Goal: Use online tool/utility: Utilize a website feature to perform a specific function

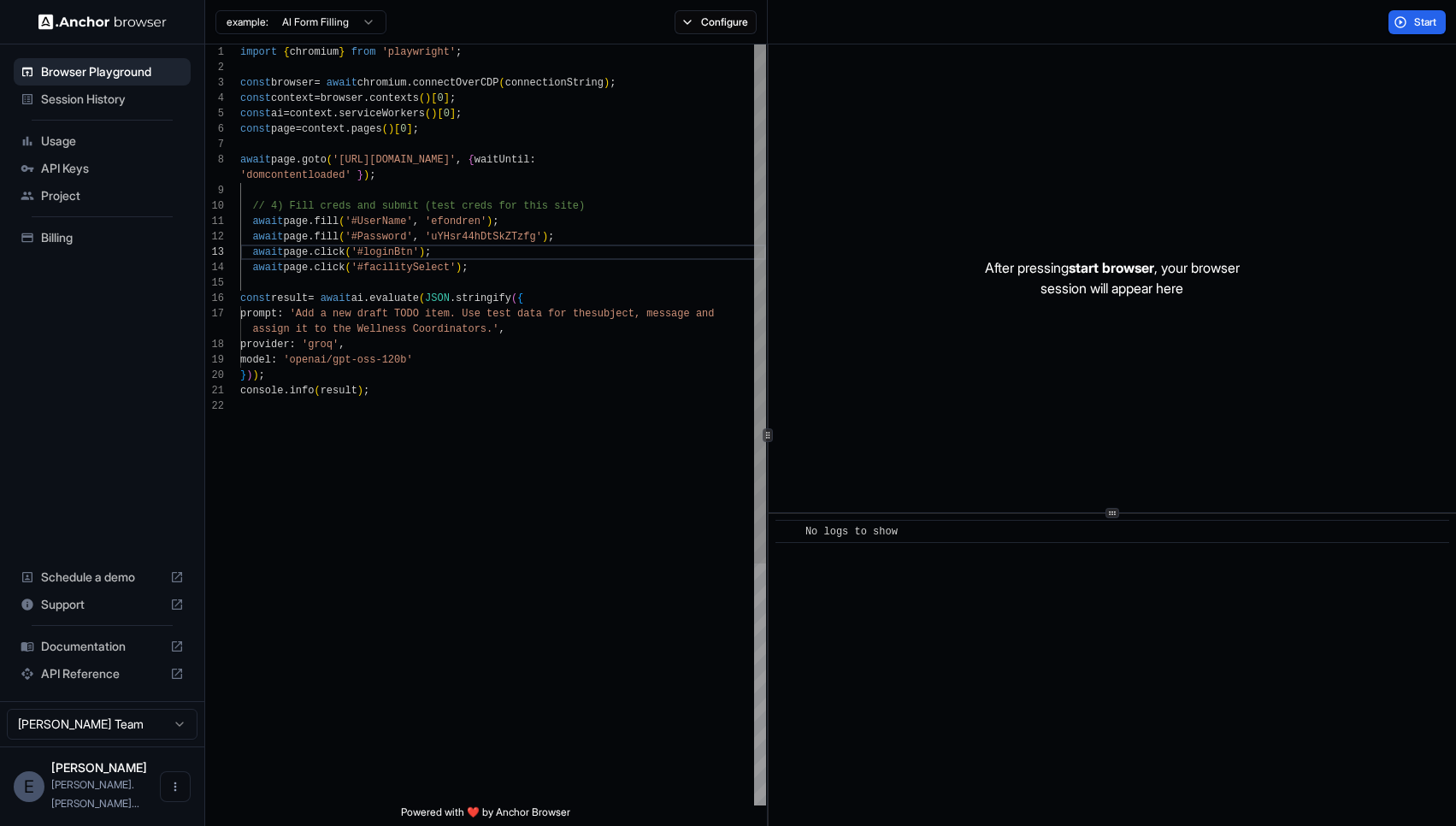
scroll to position [47, 0]
click at [272, 331] on div "import { chromium } from 'playwright' ; const browser = await chromium . connec…" at bounding box center [502, 602] width 525 height 1116
click at [1405, 25] on button "Start" at bounding box center [1416, 22] width 57 height 24
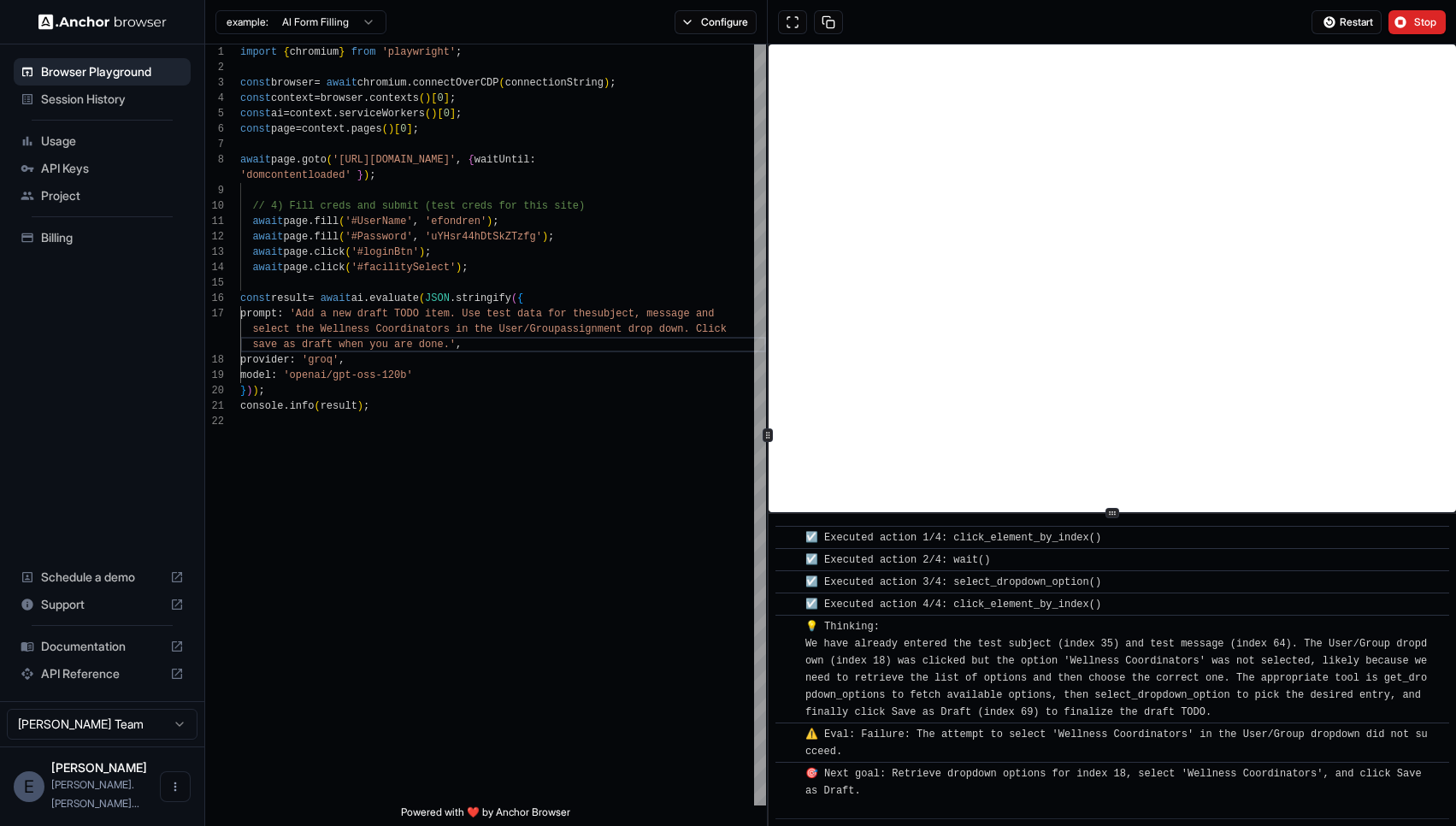
scroll to position [809, 0]
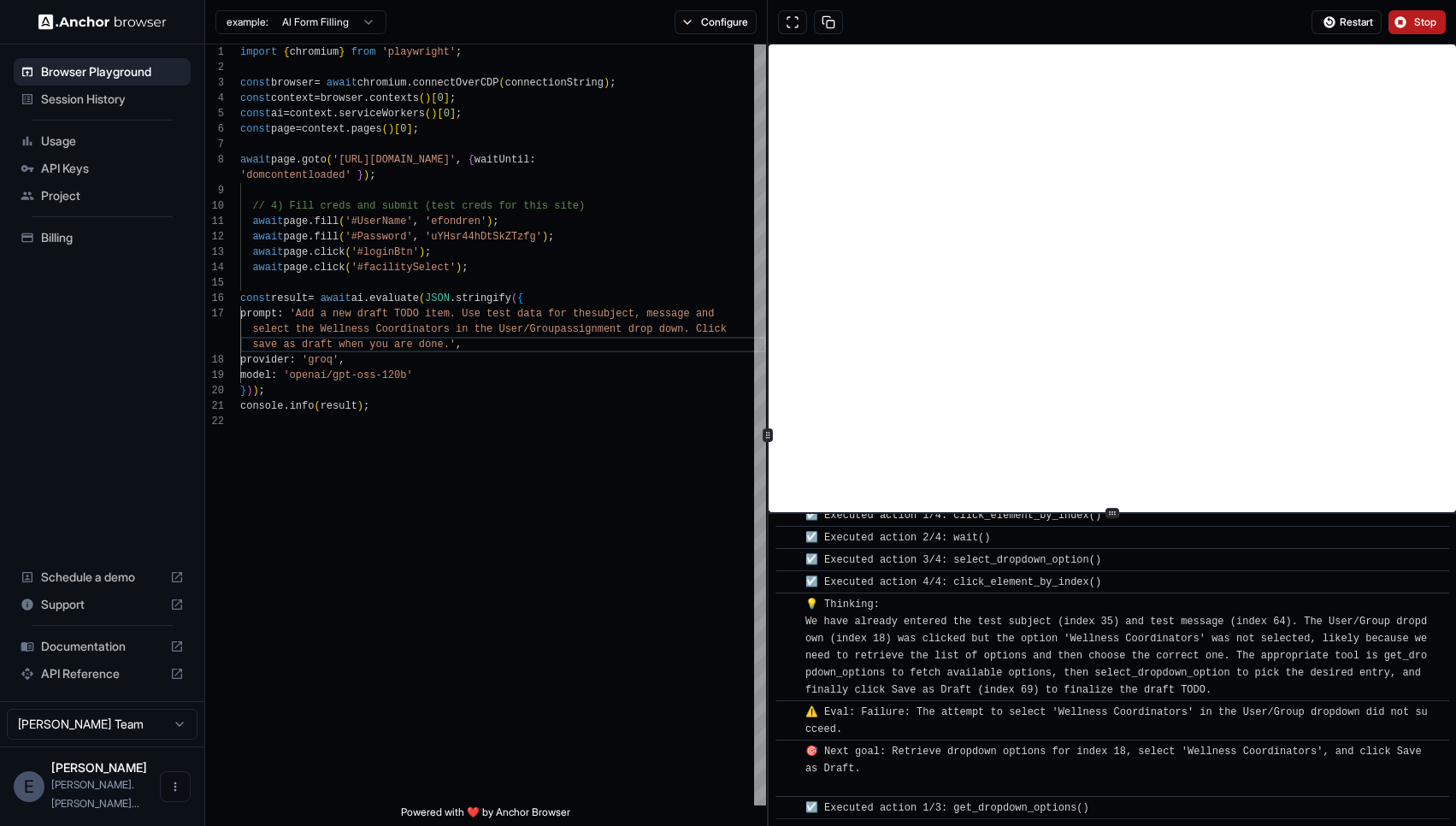
click at [1419, 17] on span "Stop" at bounding box center [1426, 22] width 24 height 14
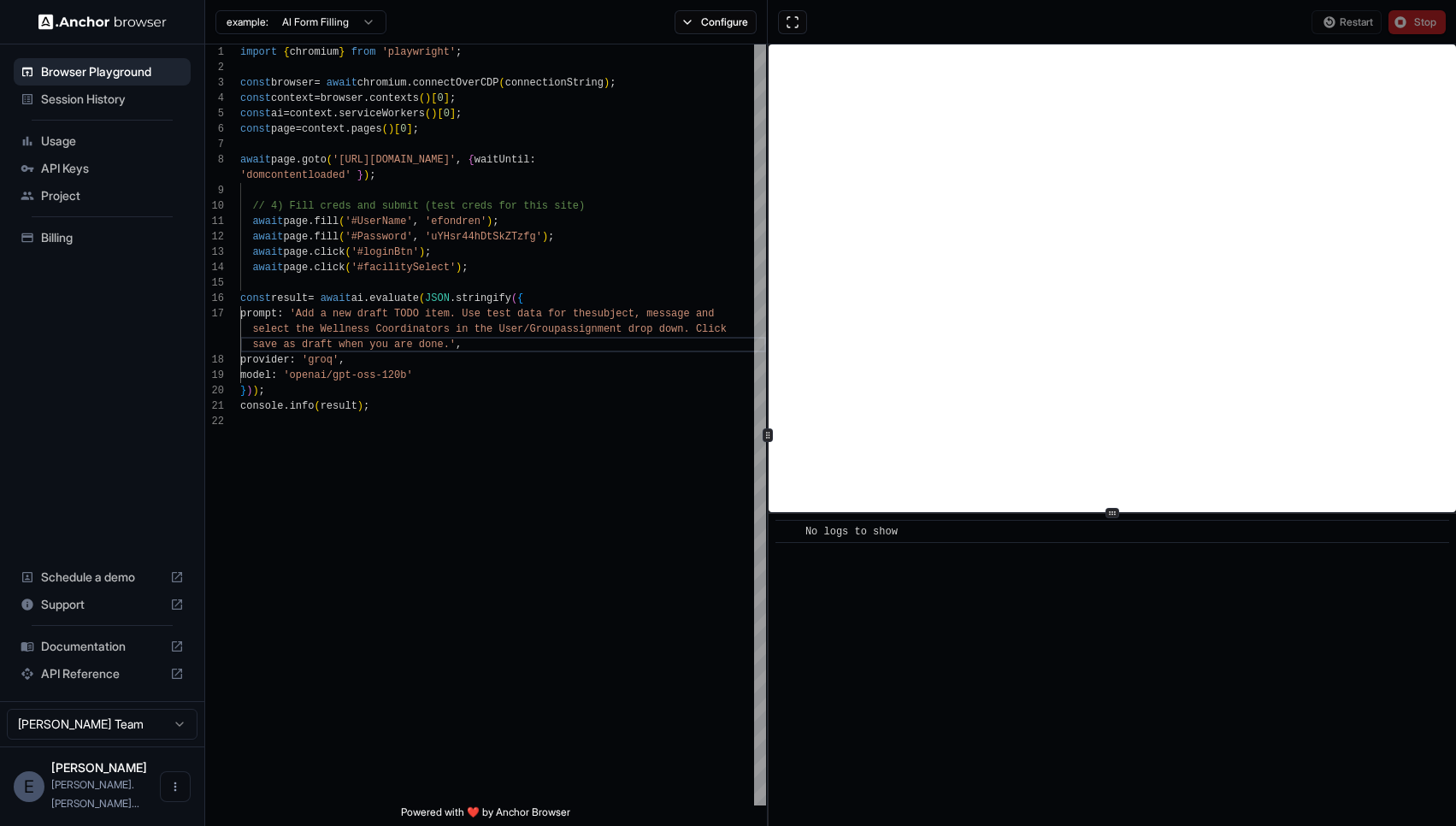
scroll to position [0, 0]
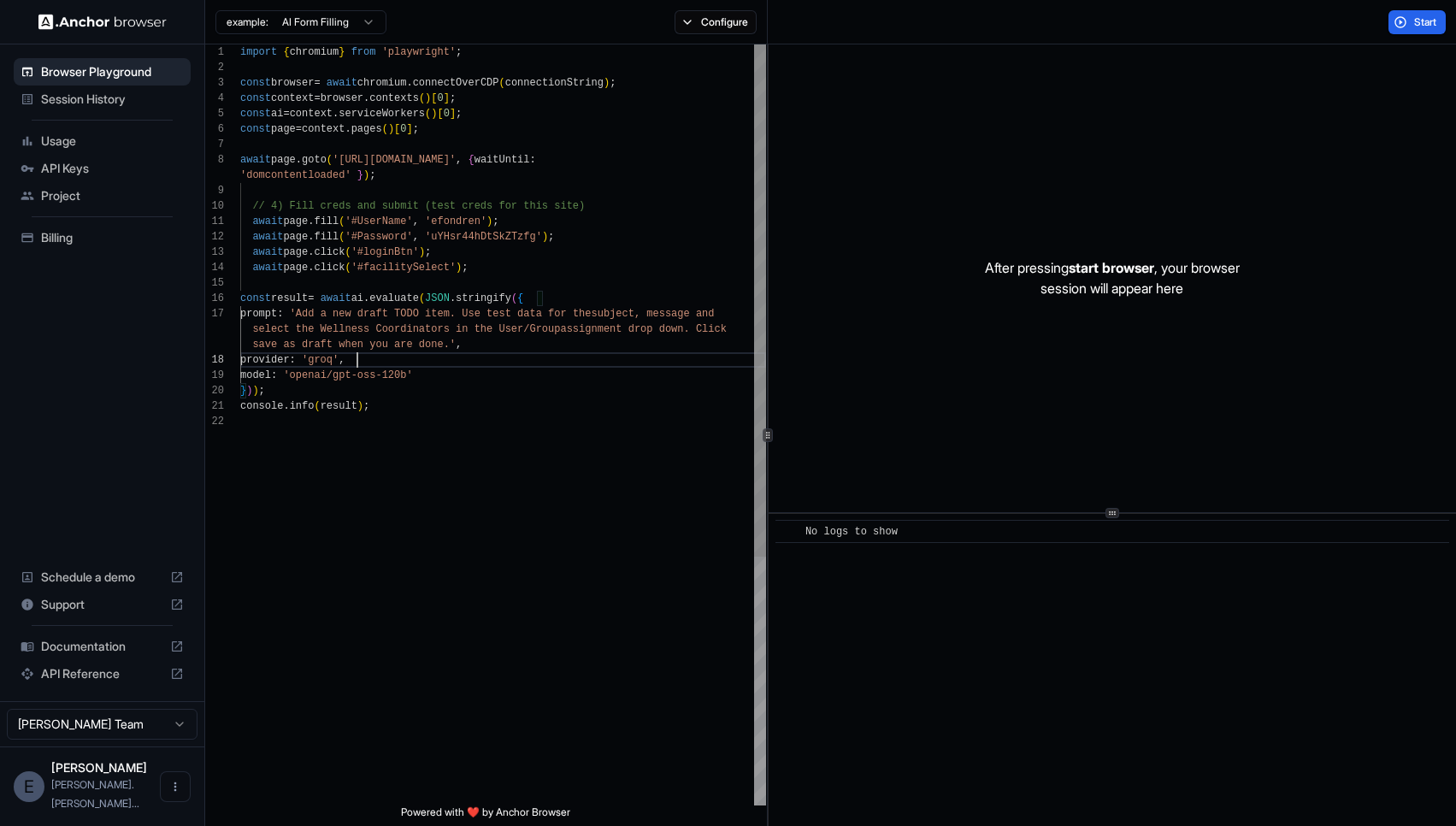
click at [486, 355] on div "import { chromium } from 'playwright' ; const browser = await chromium . connec…" at bounding box center [502, 609] width 525 height 1130
click at [448, 341] on div "import { chromium } from 'playwright' ; const browser = await chromium . connec…" at bounding box center [502, 609] width 525 height 1130
click at [631, 322] on div "import { chromium } from 'playwright' ; const browser = await chromium . connec…" at bounding box center [502, 609] width 525 height 1130
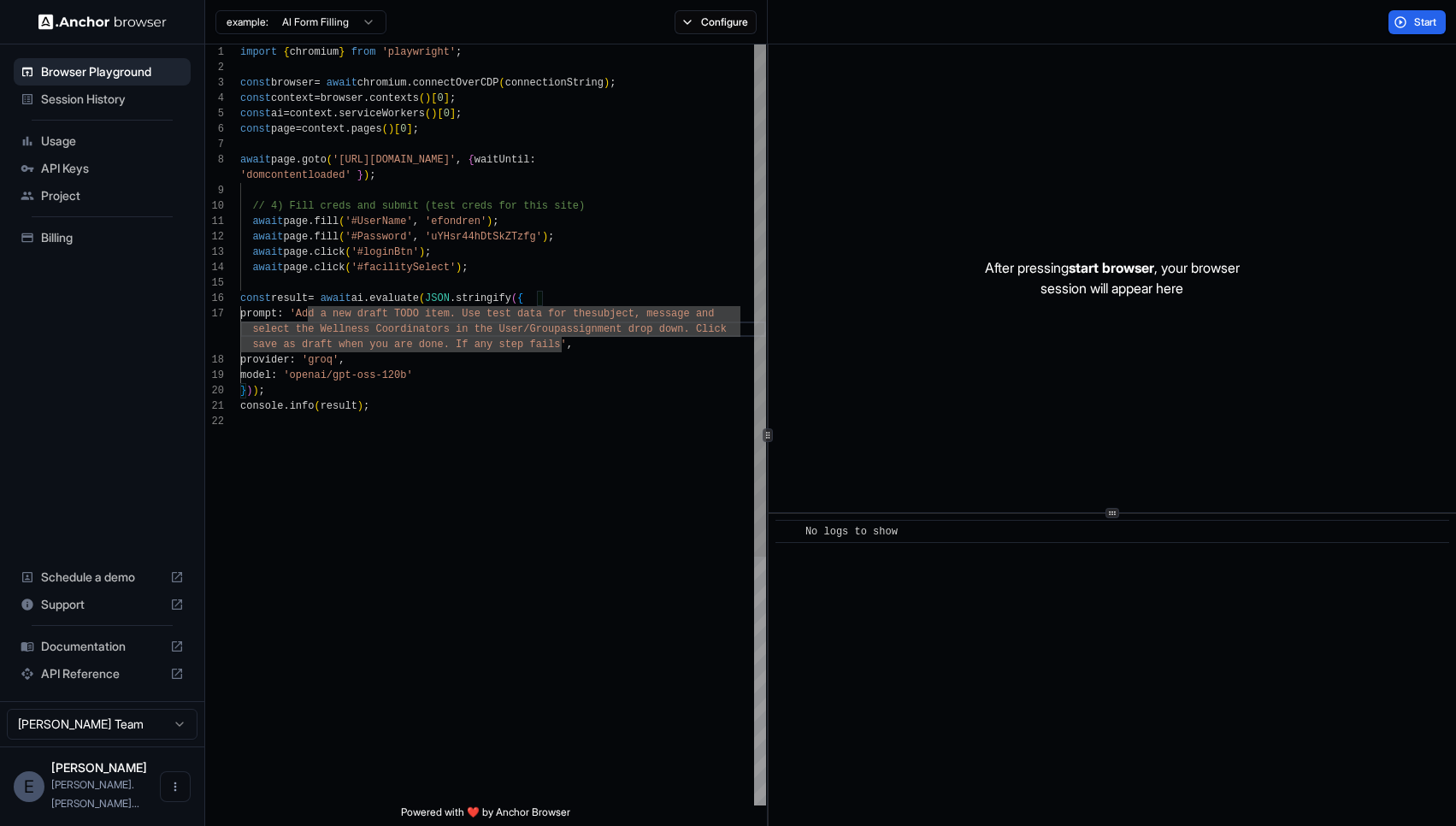
click at [731, 314] on div "import { chromium } from 'playwright' ; const browser = await chromium . connec…" at bounding box center [502, 609] width 525 height 1130
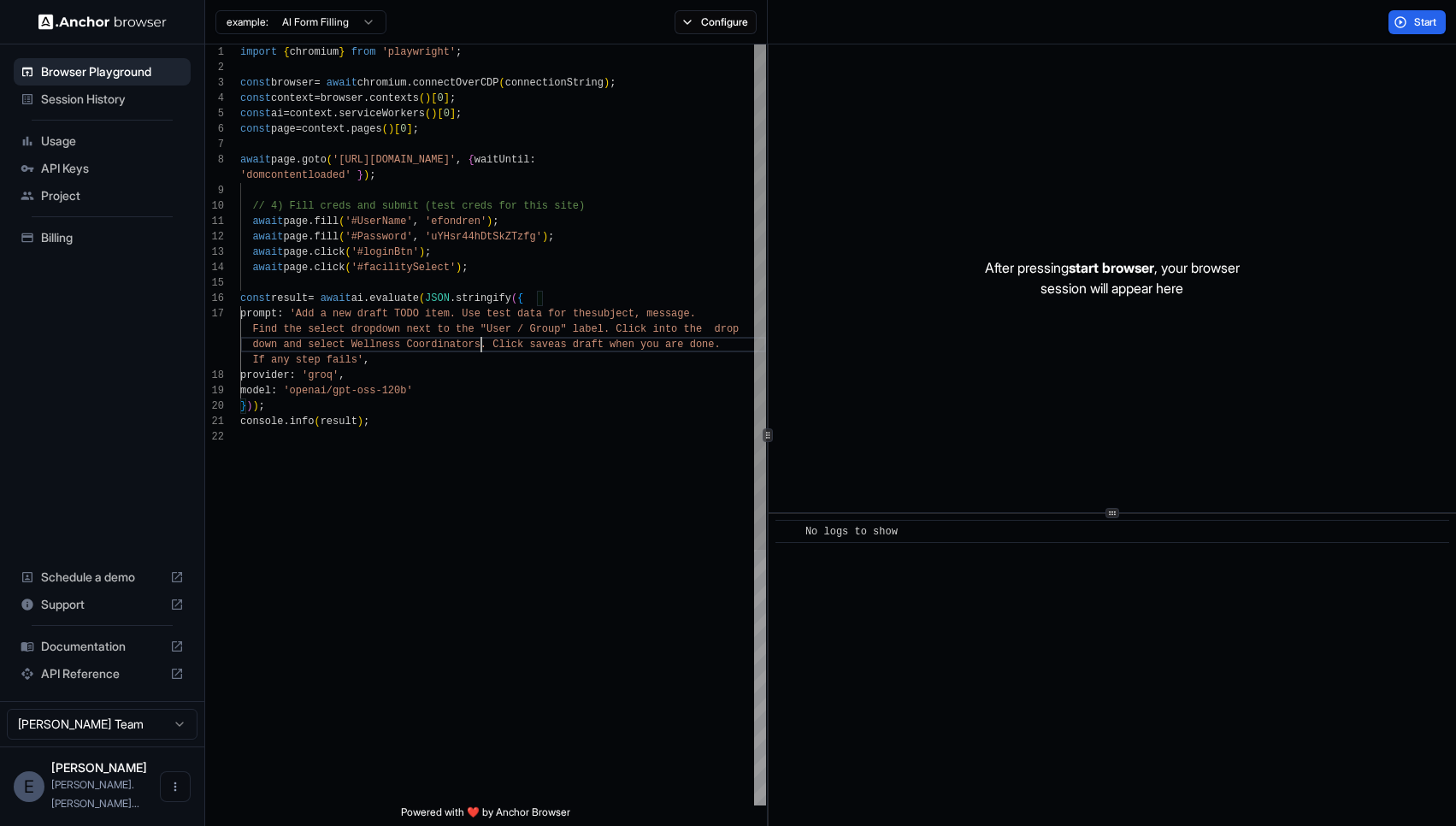
click at [475, 312] on div "import { chromium } from 'playwright' ; const browser = await chromium . connec…" at bounding box center [502, 617] width 525 height 1146
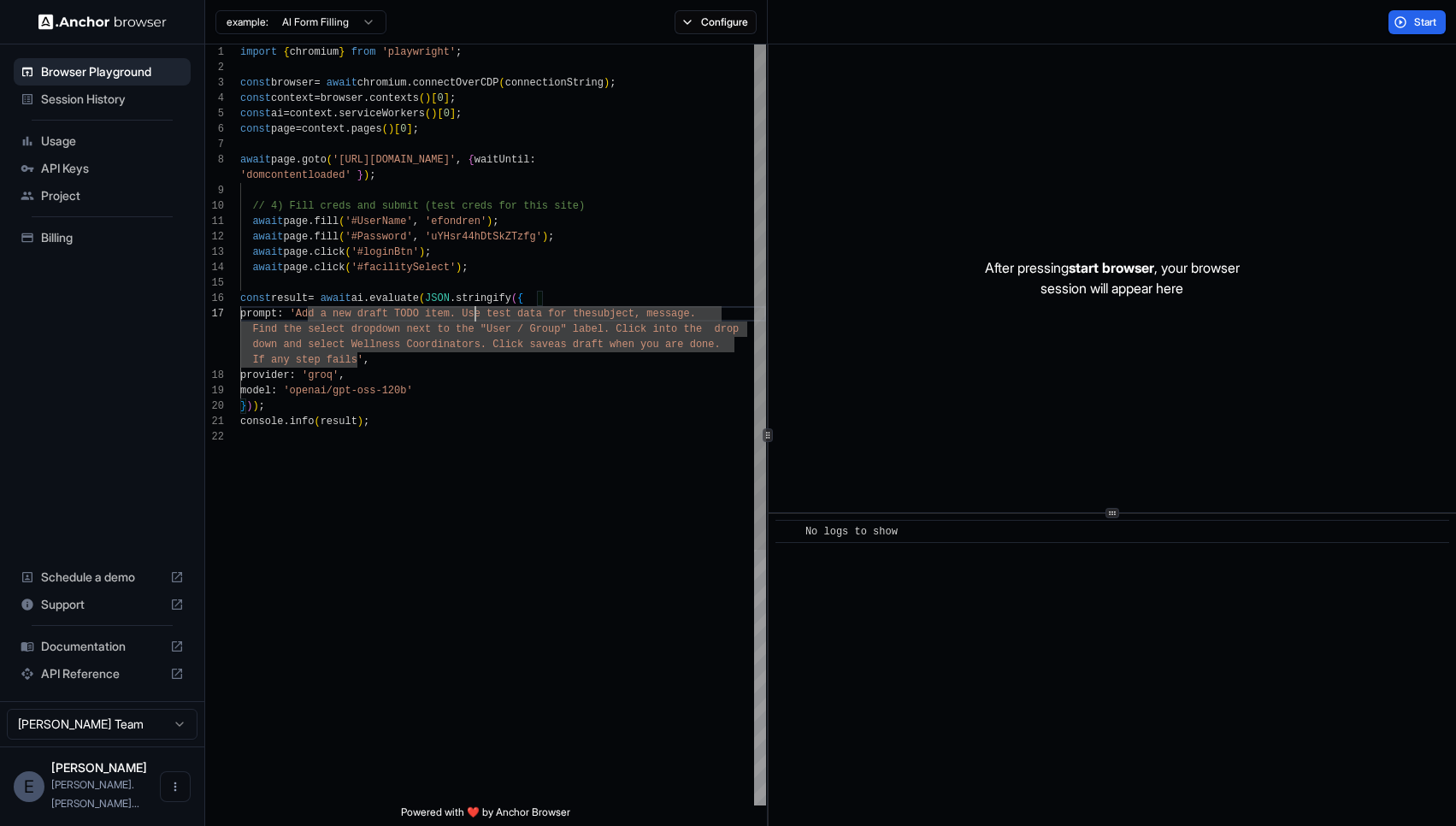
click at [716, 314] on div "import { chromium } from 'playwright' ; const browser = await chromium . connec…" at bounding box center [502, 617] width 525 height 1146
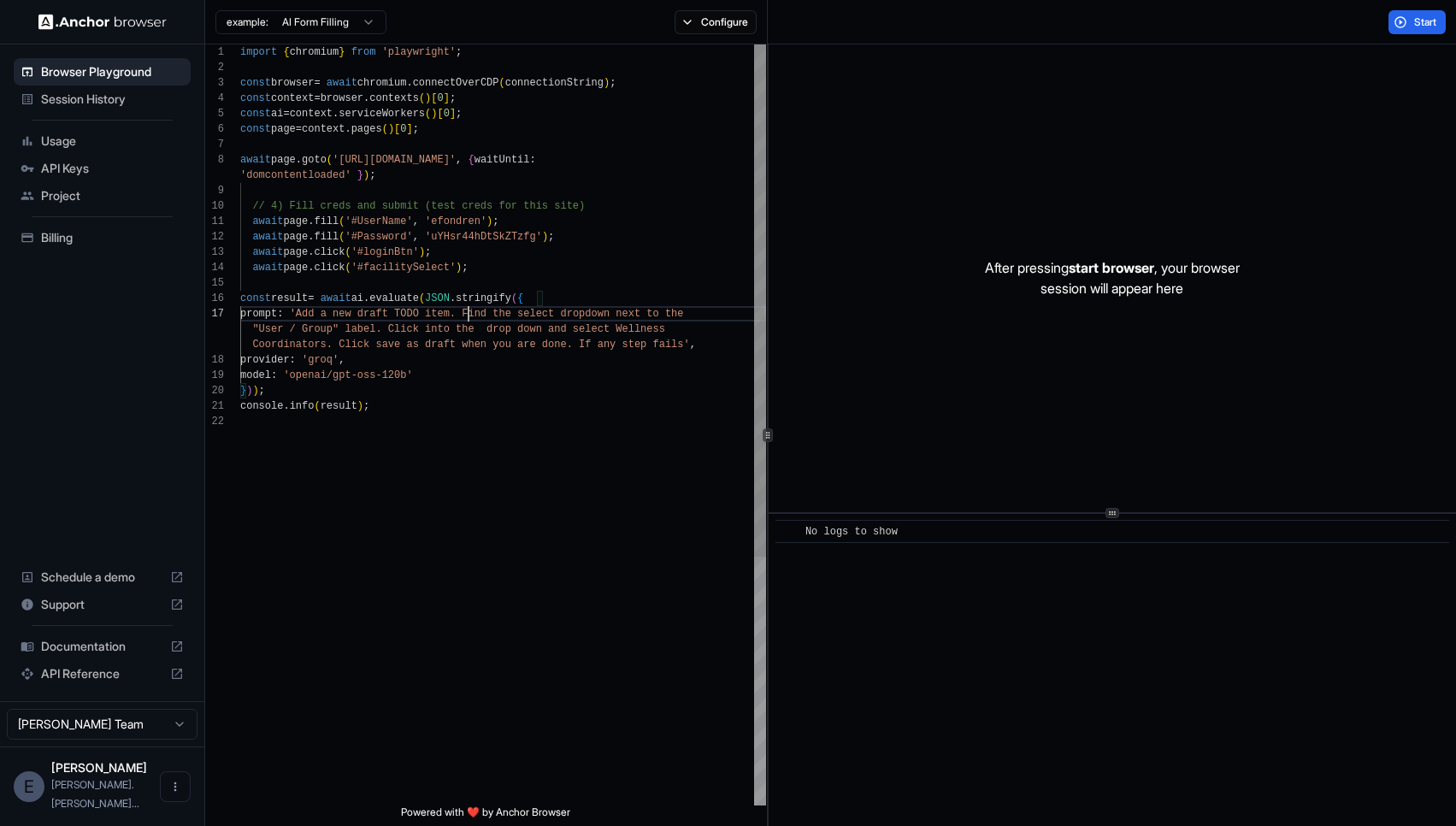
click at [343, 342] on div "import { chromium } from 'playwright' ; const browser = await chromium . connec…" at bounding box center [502, 609] width 525 height 1130
type textarea "**********"
click at [1408, 25] on button "Start" at bounding box center [1416, 22] width 57 height 24
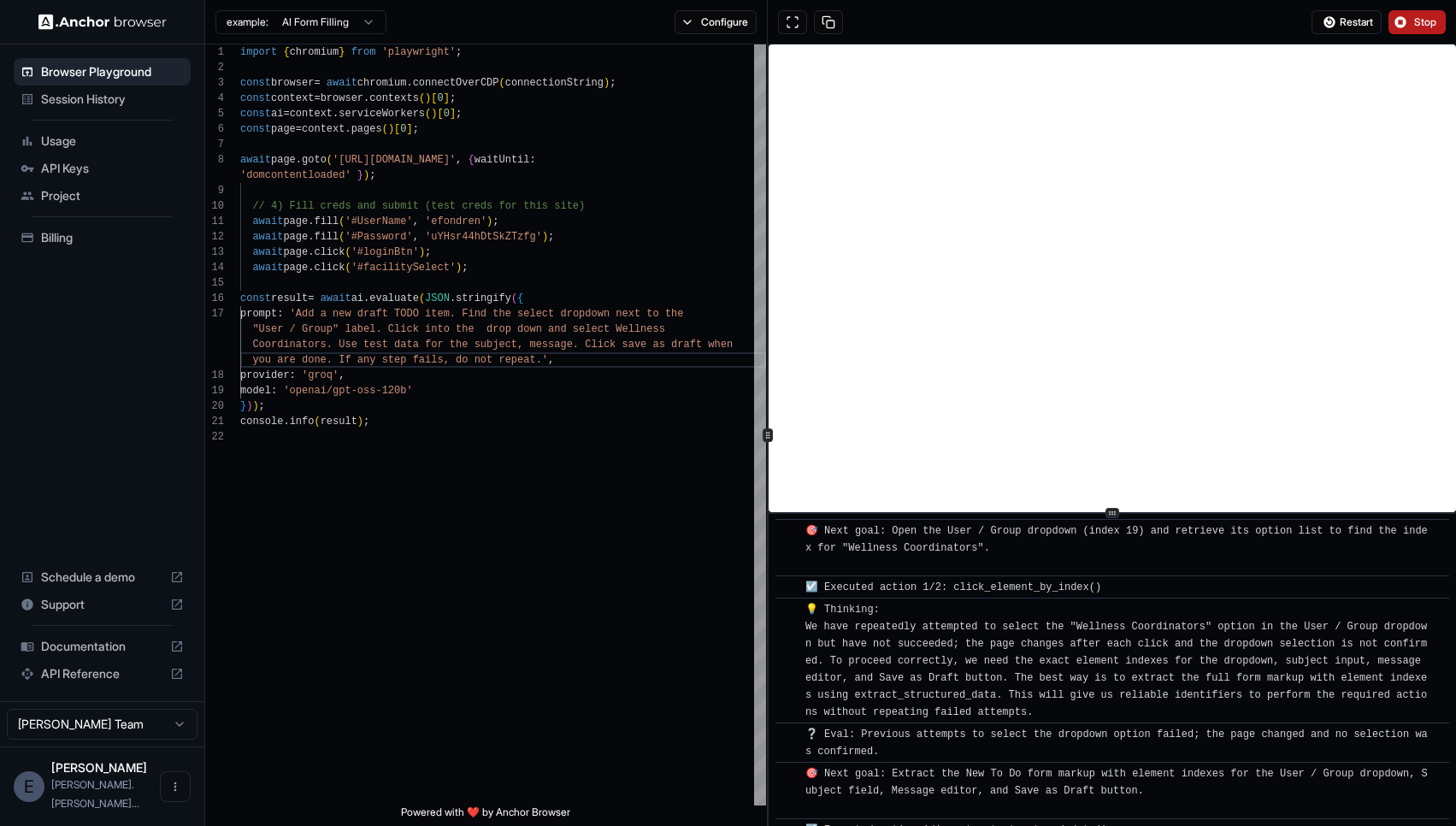
scroll to position [2850, 0]
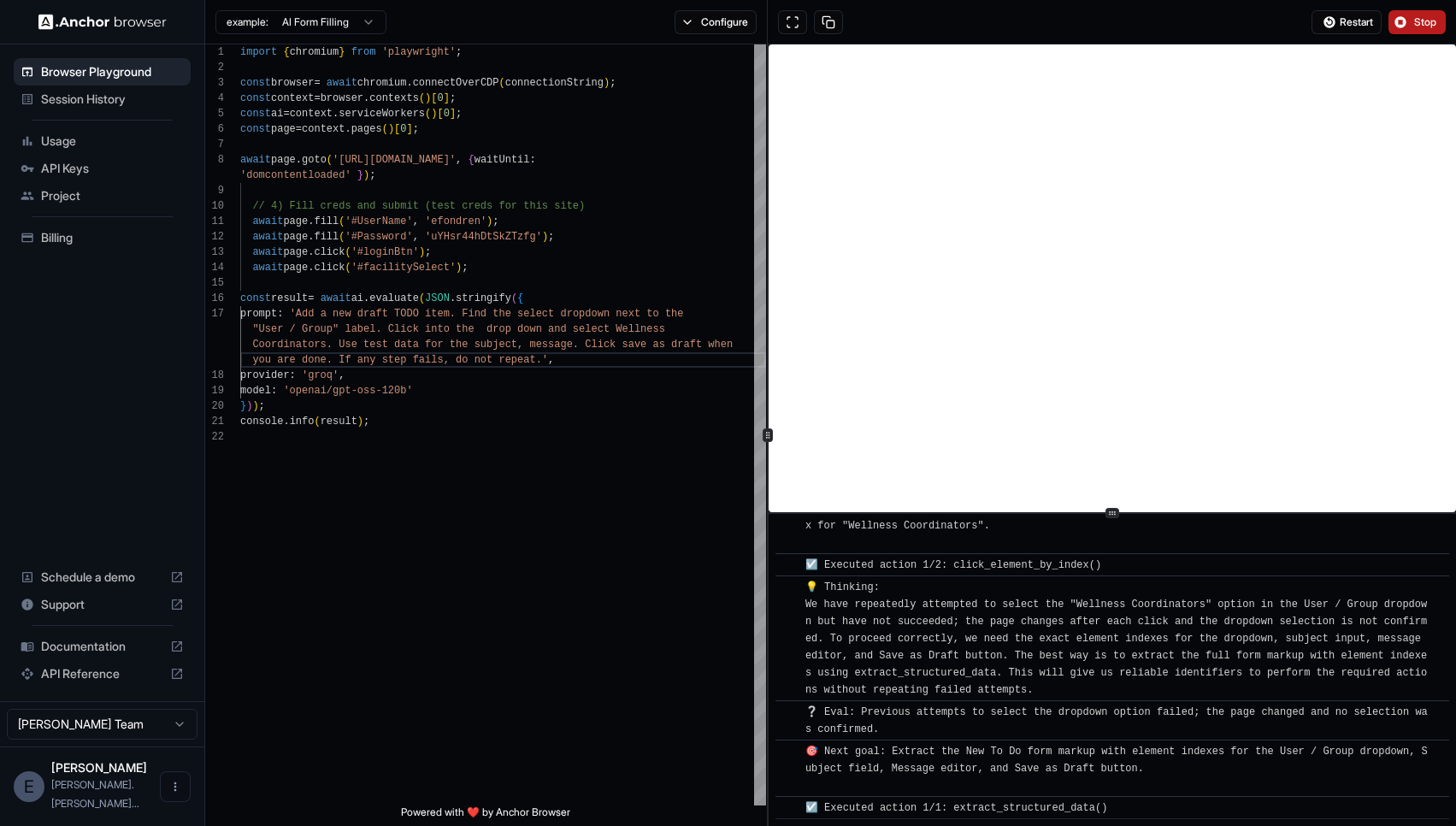
click at [1420, 19] on span "Stop" at bounding box center [1426, 22] width 24 height 14
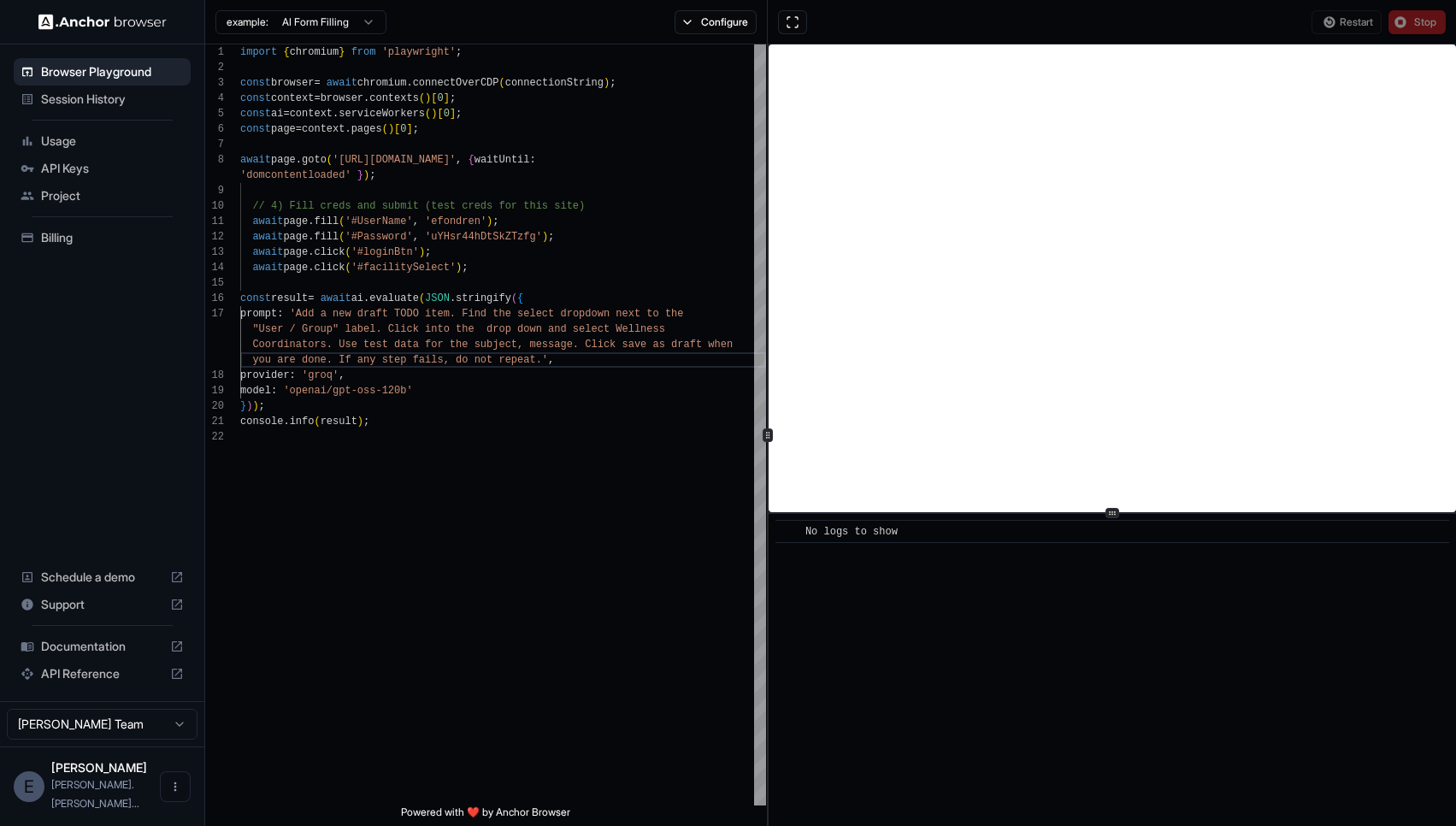
scroll to position [0, 0]
